Goal: Register for event/course

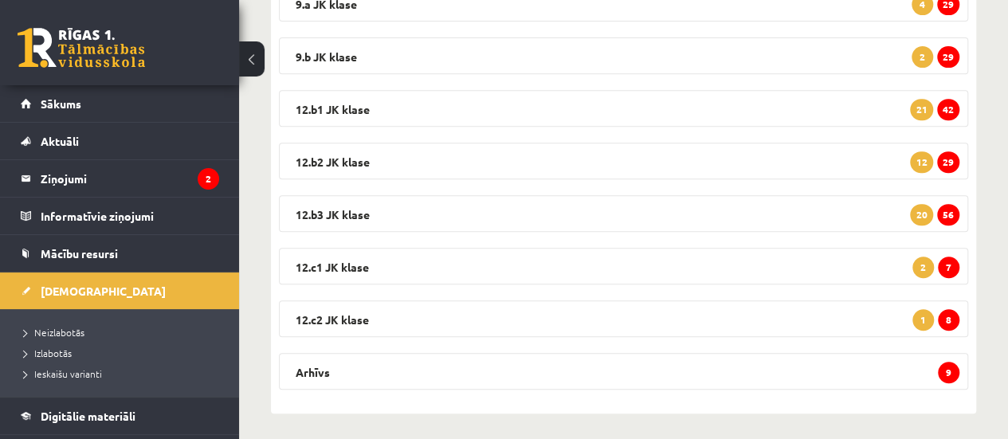
scroll to position [313, 0]
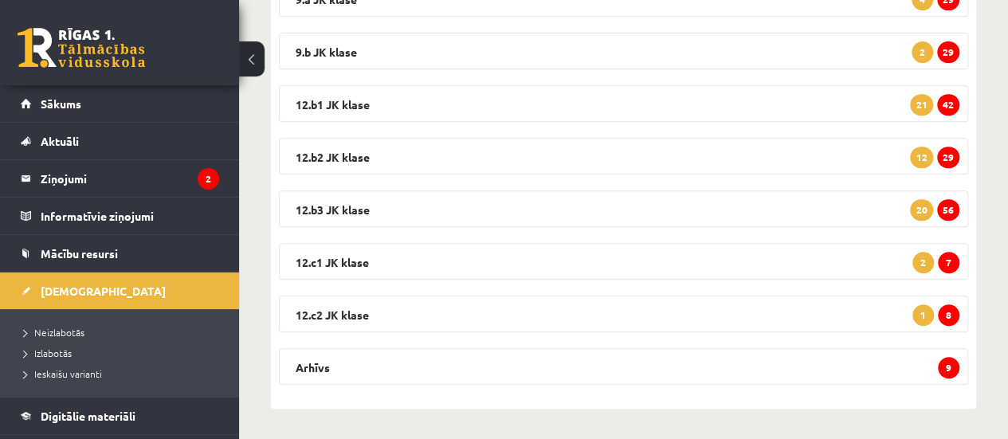
drag, startPoint x: 226, startPoint y: 183, endPoint x: 239, endPoint y: 250, distance: 68.2
click at [239, 250] on div "0 Dāvanas 17782 mP 0 xp [PERSON_NAME] - sociālās zinības, sociālās zinātnes II …" at bounding box center [504, 64] width 1008 height 754
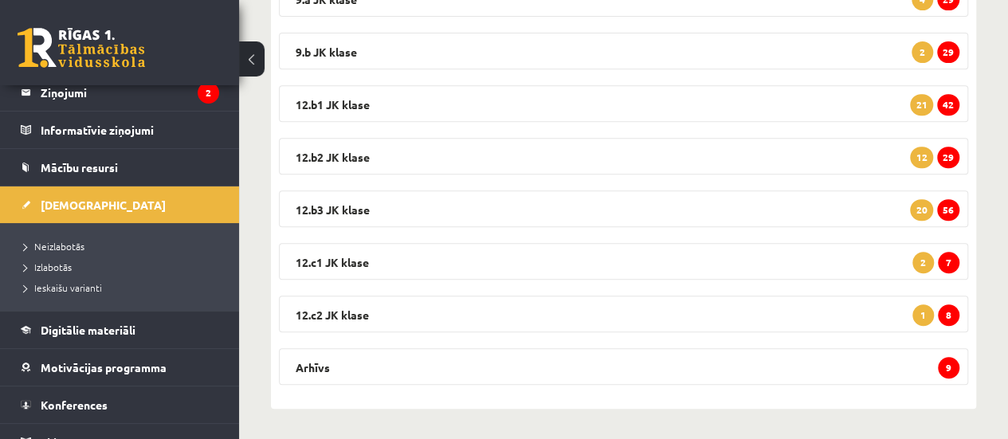
scroll to position [89, 0]
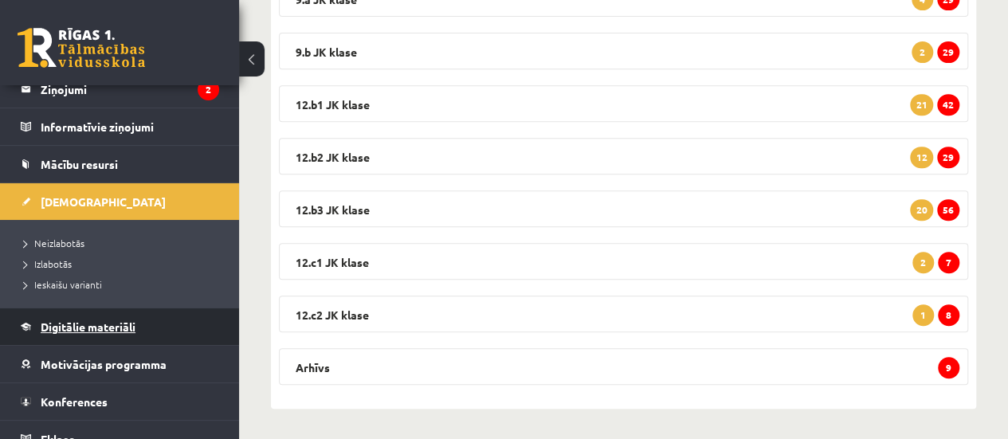
click at [196, 325] on link "Digitālie materiāli" at bounding box center [120, 327] width 199 height 37
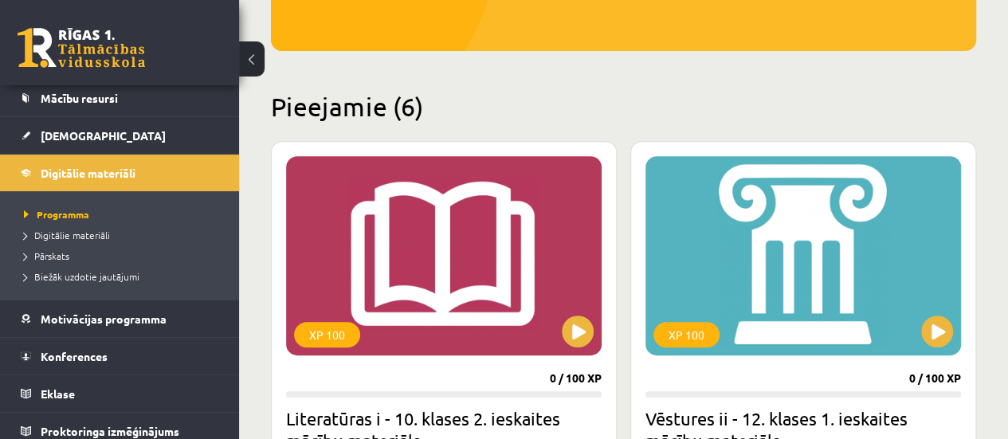
scroll to position [157, 0]
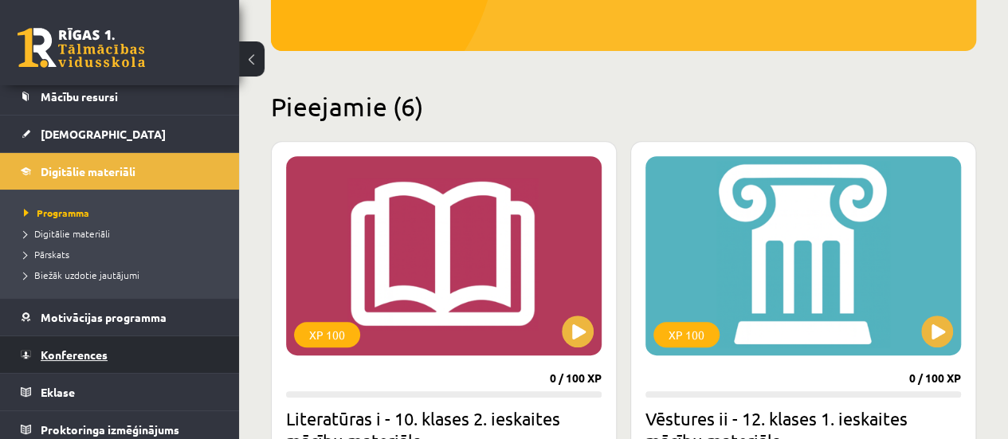
click at [91, 350] on span "Konferences" at bounding box center [74, 355] width 67 height 14
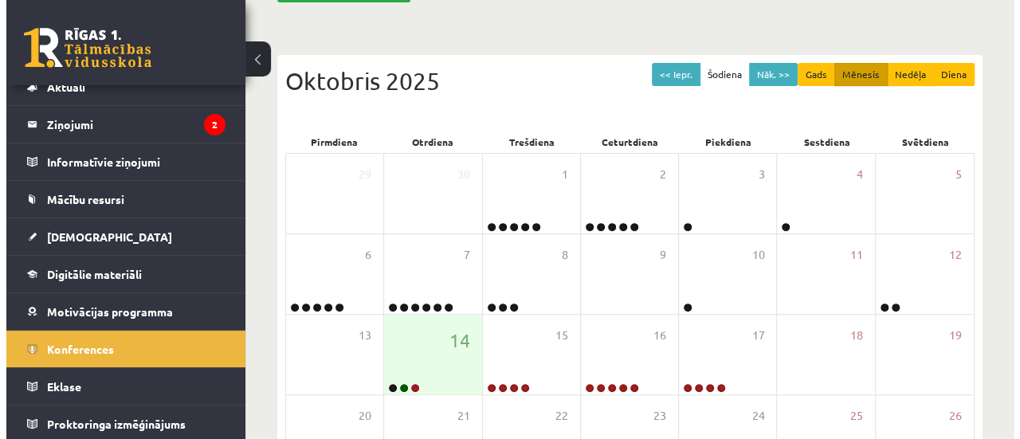
scroll to position [179, 0]
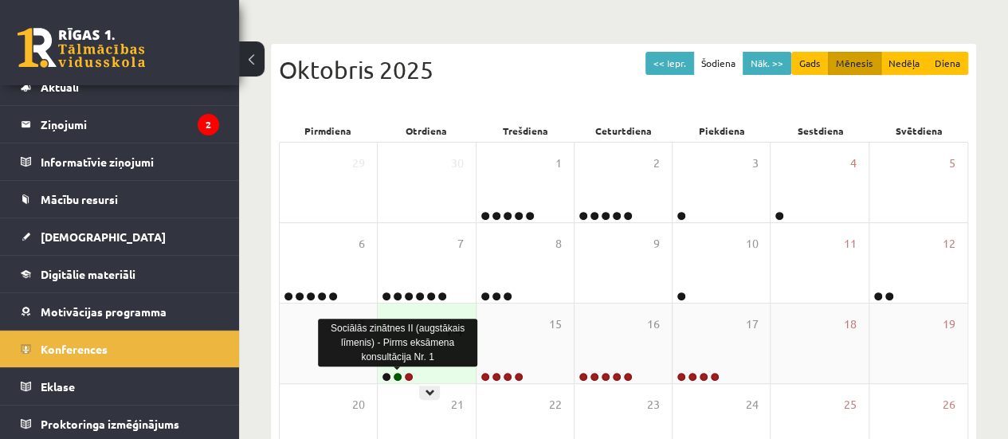
click at [399, 374] on link at bounding box center [398, 377] width 10 height 10
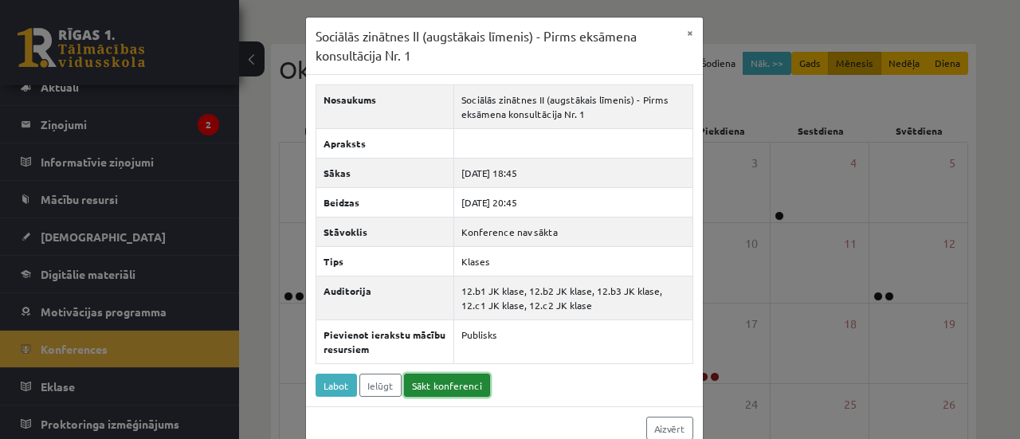
click at [453, 385] on link "Sākt konferenci" at bounding box center [447, 385] width 86 height 23
